Goal: Transaction & Acquisition: Register for event/course

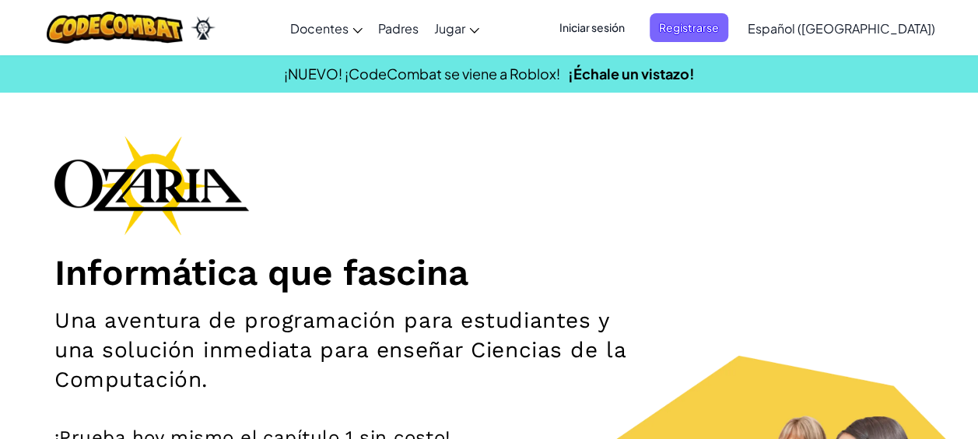
click at [634, 23] on span "Iniciar sesión" at bounding box center [592, 27] width 84 height 29
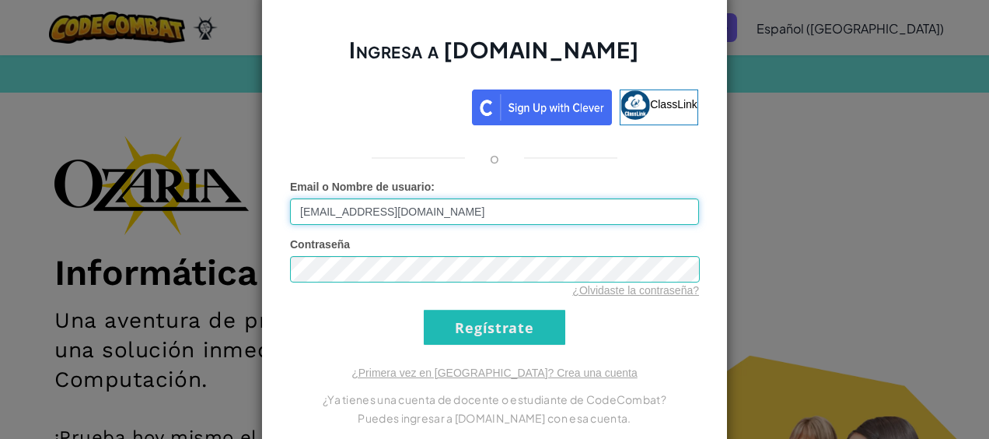
drag, startPoint x: 499, startPoint y: 212, endPoint x: 224, endPoint y: 156, distance: 280.9
click at [224, 156] on div "Ingresa a [DOMAIN_NAME] ClassLink o Error desconocido. Email o Nombre de usuari…" at bounding box center [494, 219] width 989 height 439
type input "[EMAIL_ADDRESS][DOMAIN_NAME]"
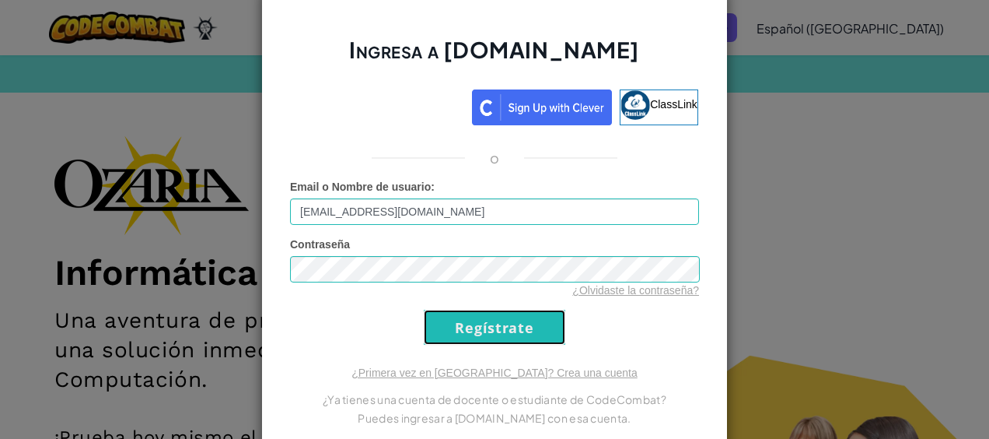
click at [526, 326] on input "Regístrate" at bounding box center [495, 327] width 142 height 35
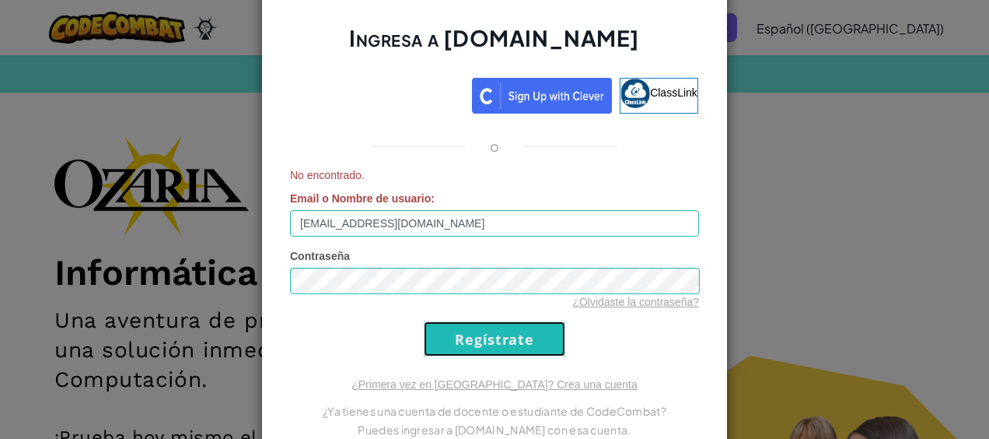
click at [526, 326] on input "Regístrate" at bounding box center [495, 338] width 142 height 35
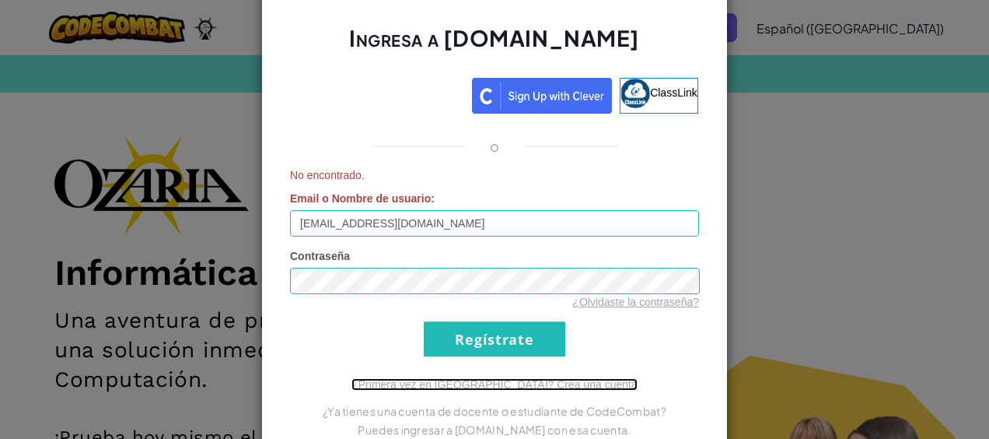
click at [510, 384] on link "¿Primera vez en [GEOGRAPHIC_DATA]? Crea una cuenta" at bounding box center [495, 384] width 286 height 12
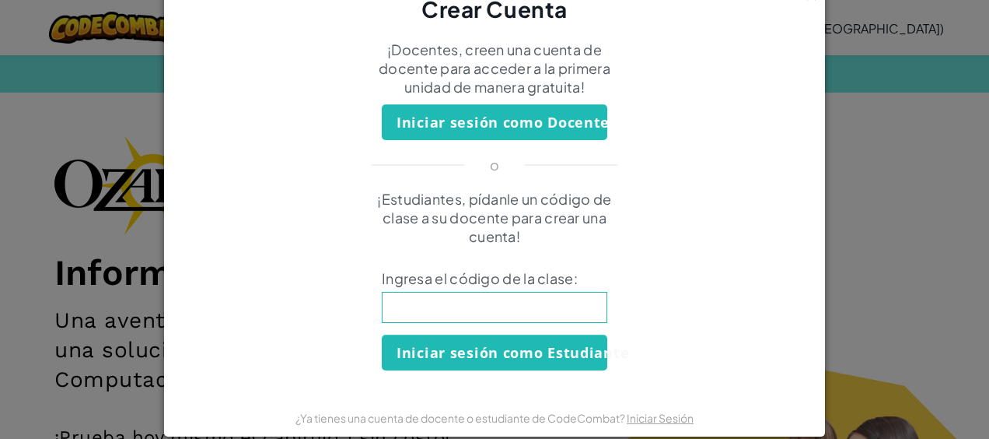
click at [416, 322] on input at bounding box center [495, 307] width 226 height 31
type input "MusicNoseIce"
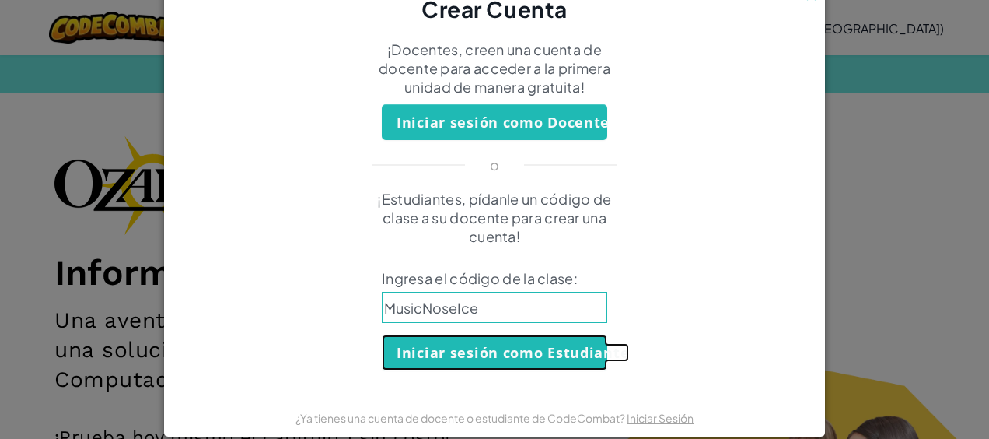
click at [492, 345] on button "Iniciar sesión como Estudiante" at bounding box center [495, 352] width 226 height 36
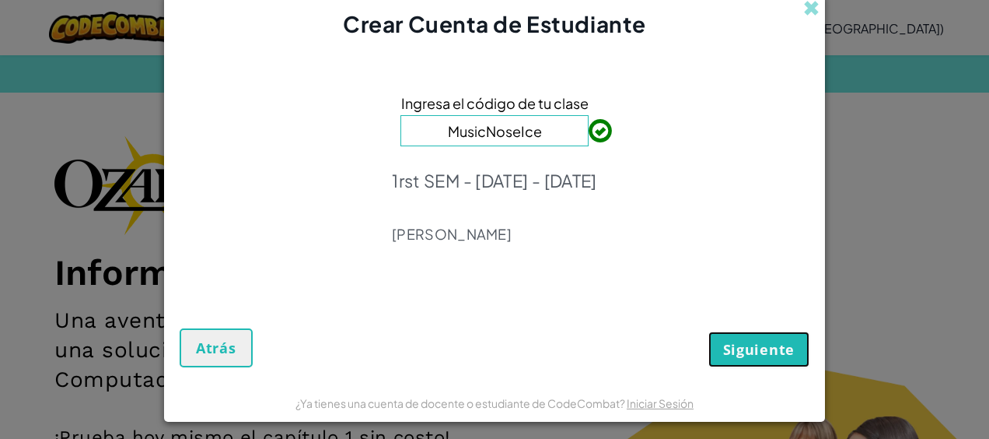
click at [780, 350] on span "Siguiente" at bounding box center [759, 349] width 72 height 19
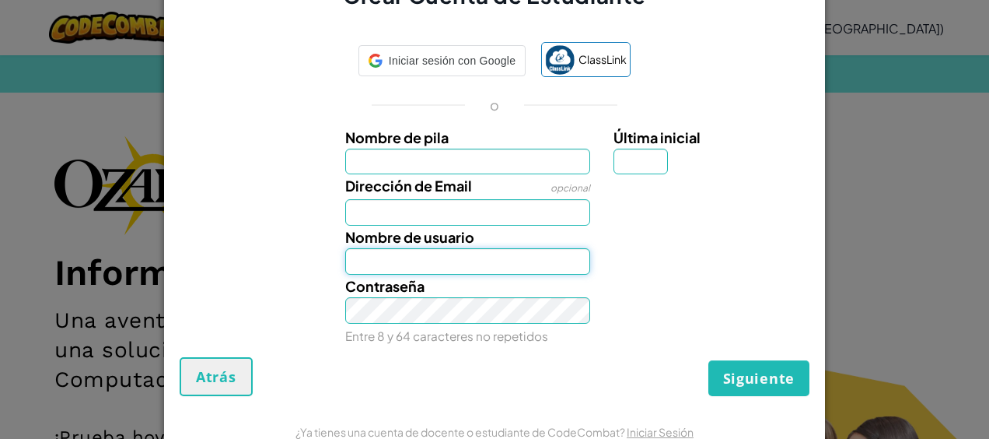
type input "[EMAIL_ADDRESS][DOMAIN_NAME]"
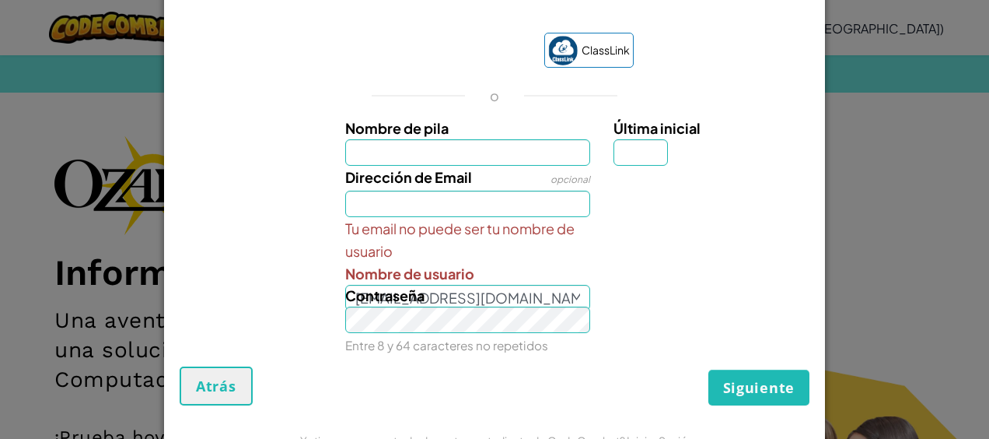
click at [780, 350] on div "Contraseña Entre 8 y 64 caracteres no repetidos" at bounding box center [494, 320] width 645 height 72
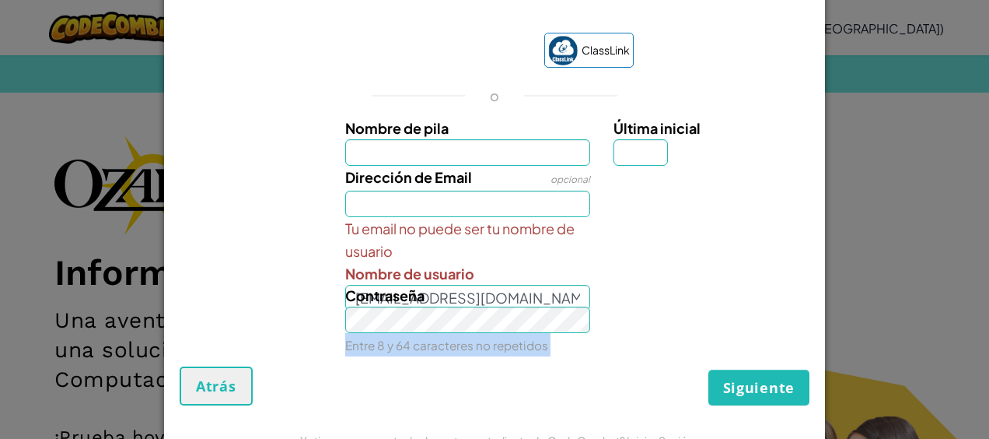
click at [780, 350] on div "Contraseña Entre 8 y 64 caracteres no repetidos" at bounding box center [494, 320] width 645 height 72
click at [182, 434] on div "¿Ya tienes una cuenta de docente o estudiante de CodeCombat? Iniciar Sesión" at bounding box center [494, 440] width 661 height 39
